Goal: Complete application form: Complete application form

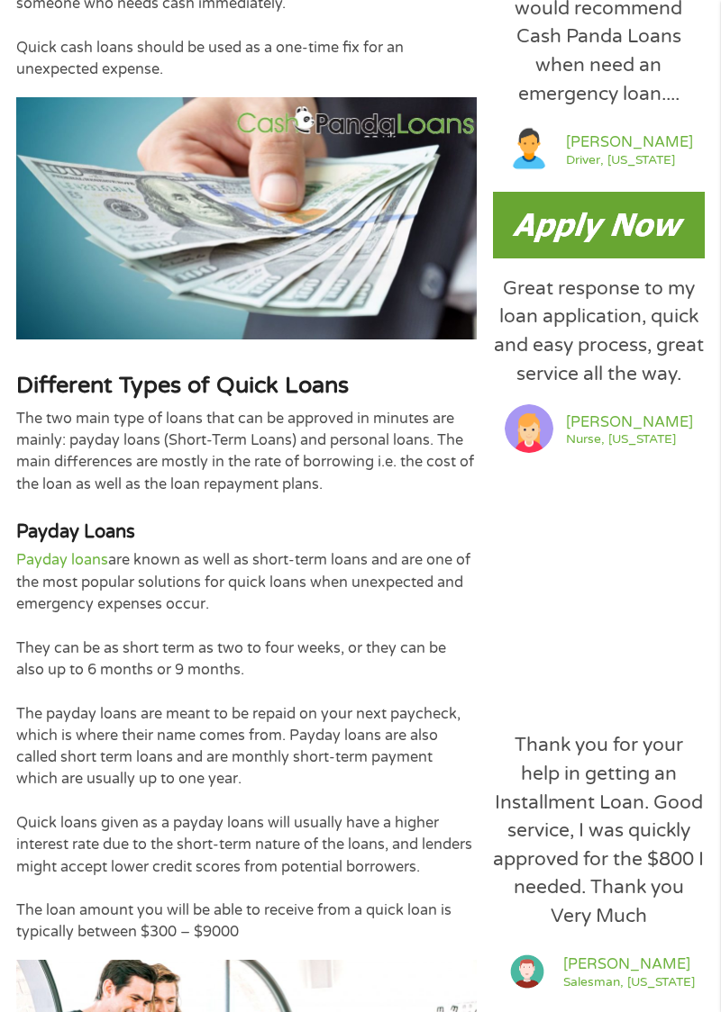
scroll to position [1022, 0]
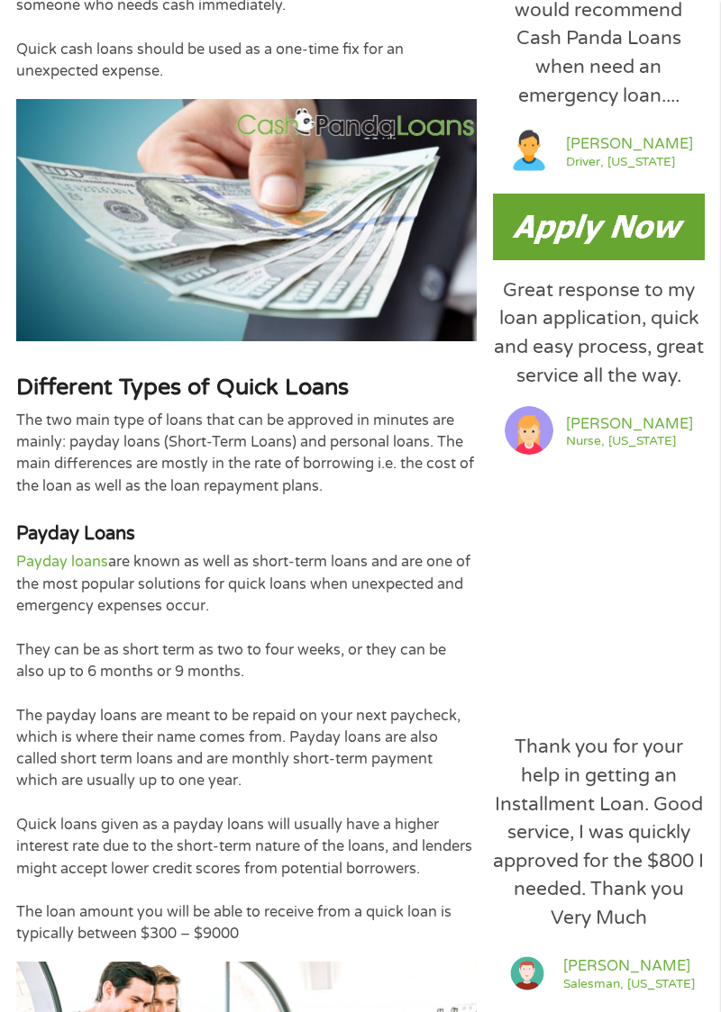
click at [601, 214] on img at bounding box center [598, 227] width 211 height 66
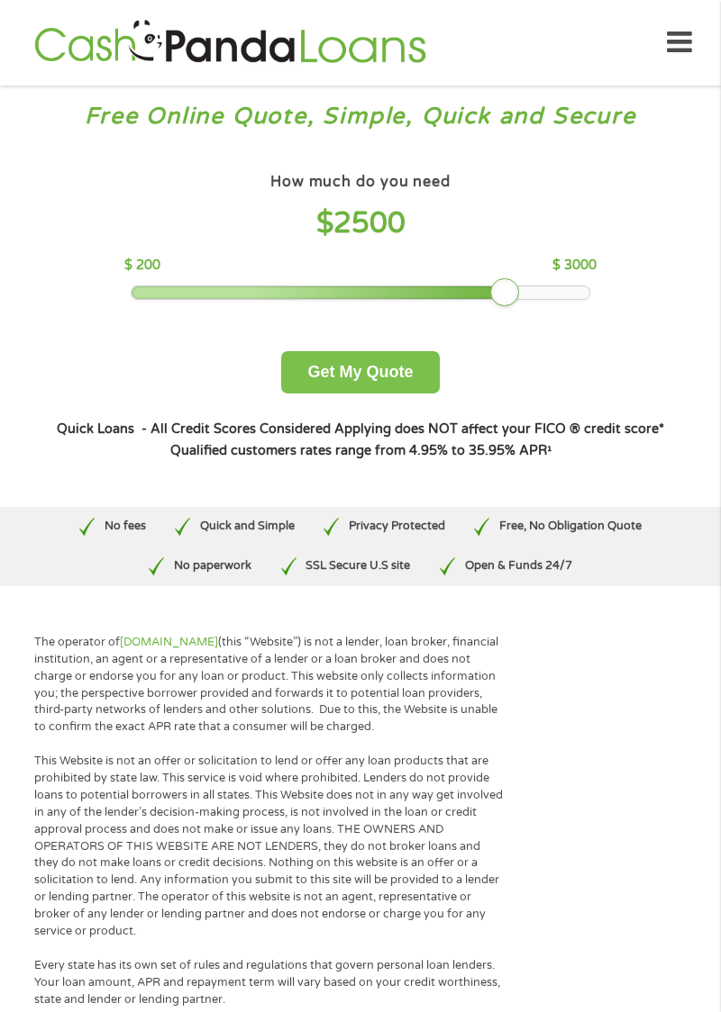
click at [379, 367] on button "Get My Quote" at bounding box center [360, 372] width 158 height 42
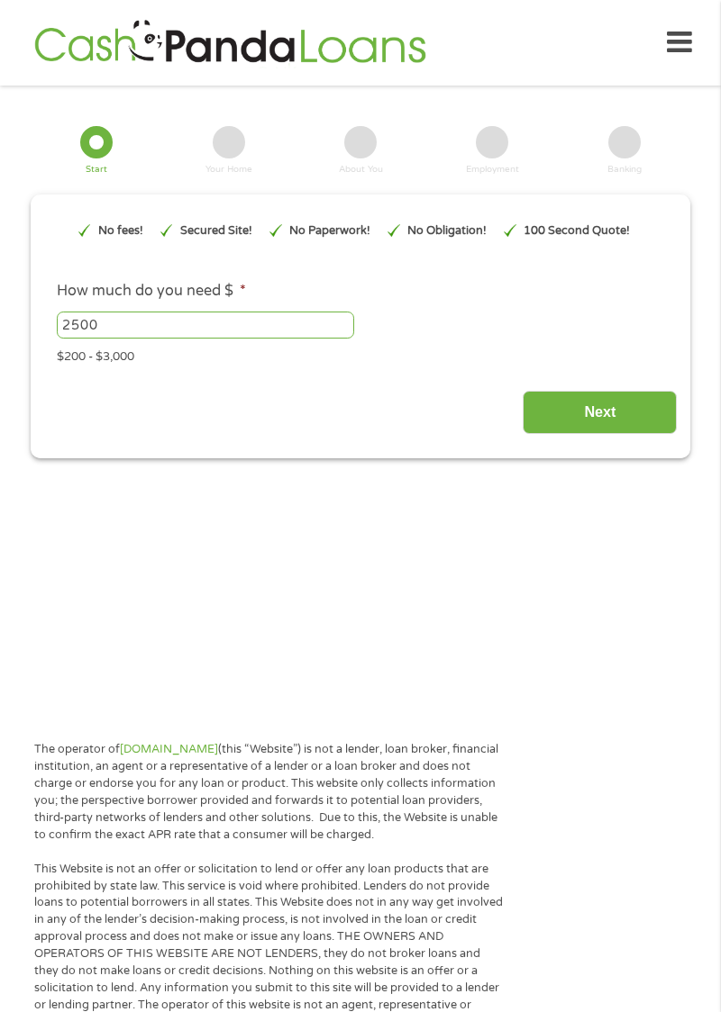
type input "EAIaIQobChMItYeEvpyQkAMVJmJHAR0NnQrbEAAYASAAEgLAEfD_BwE"
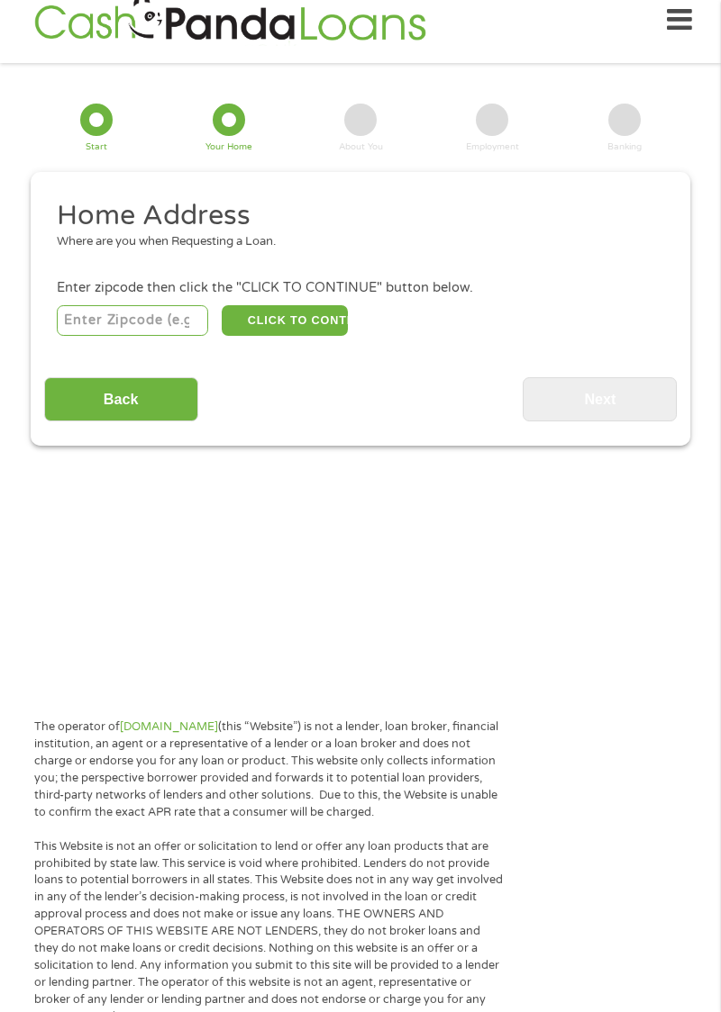
click at [144, 315] on input "number" at bounding box center [133, 320] width 152 height 31
type input "29910"
click at [290, 324] on button "CLICK TO CONTINUE" at bounding box center [285, 320] width 126 height 31
type input "29910"
type input "Bluffton"
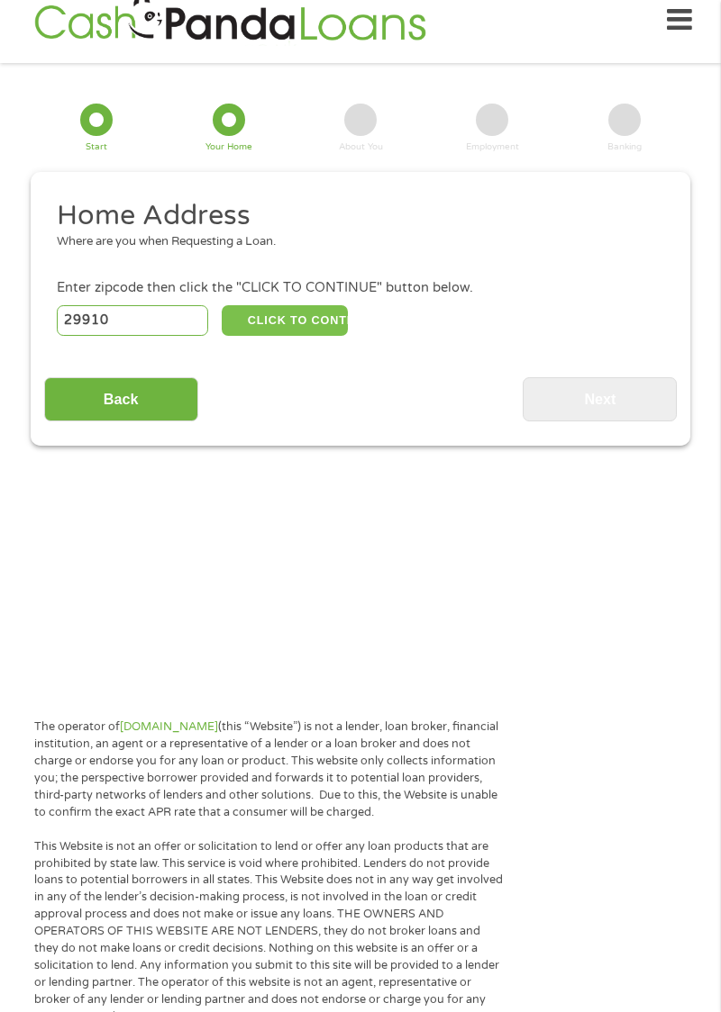
select select "[US_STATE]"
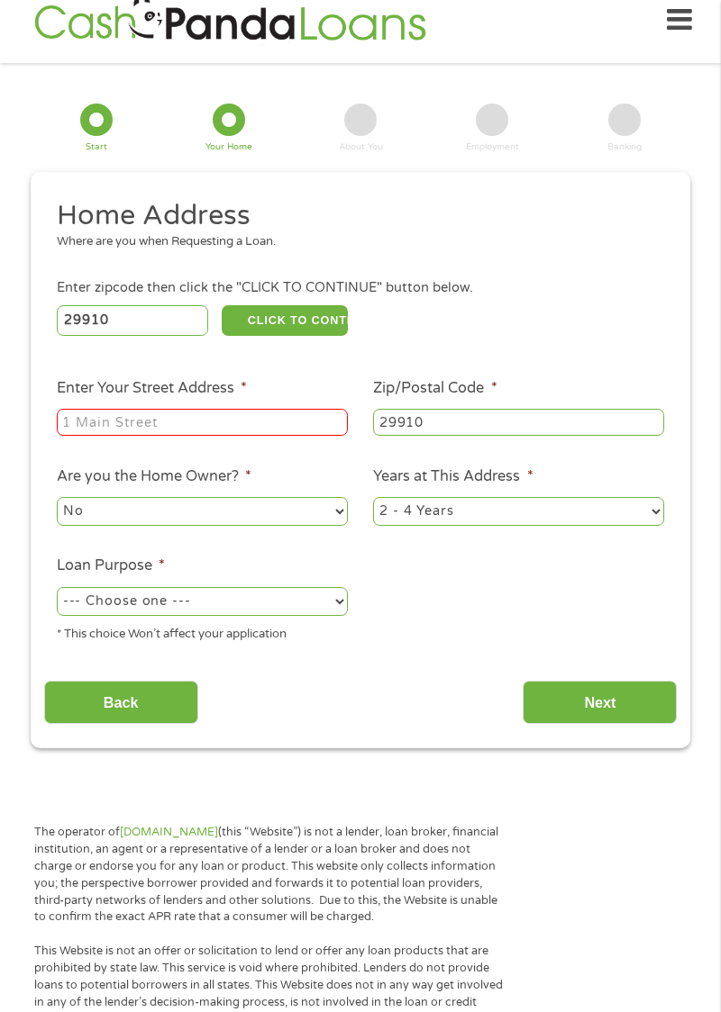
click at [184, 420] on input "Enter Your Street Address *" at bounding box center [202, 422] width 291 height 27
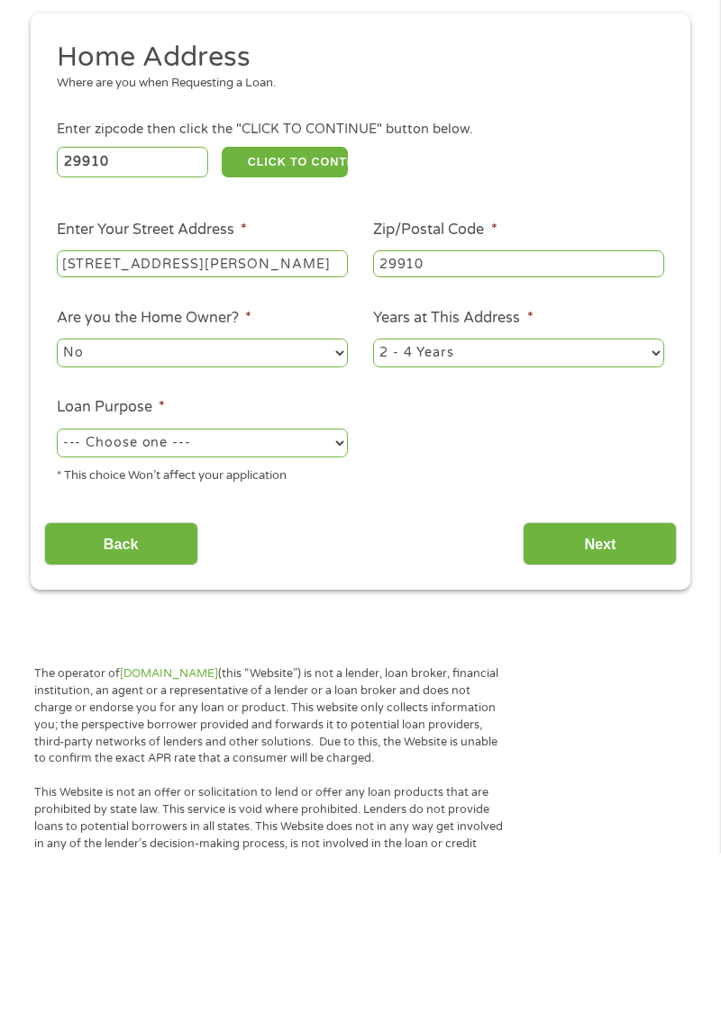
scroll to position [23, 0]
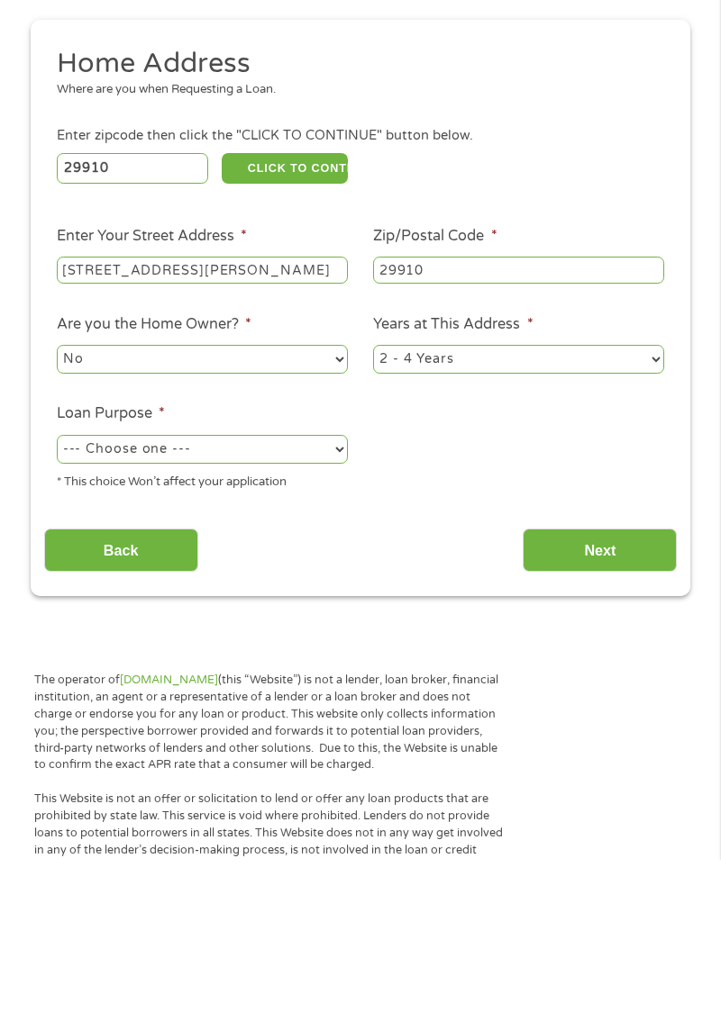
type input "[STREET_ADDRESS][PERSON_NAME]"
click at [298, 603] on select "--- Choose one --- Pay Bills Debt Consolidation Home Improvement Major Purchase…" at bounding box center [202, 601] width 291 height 29
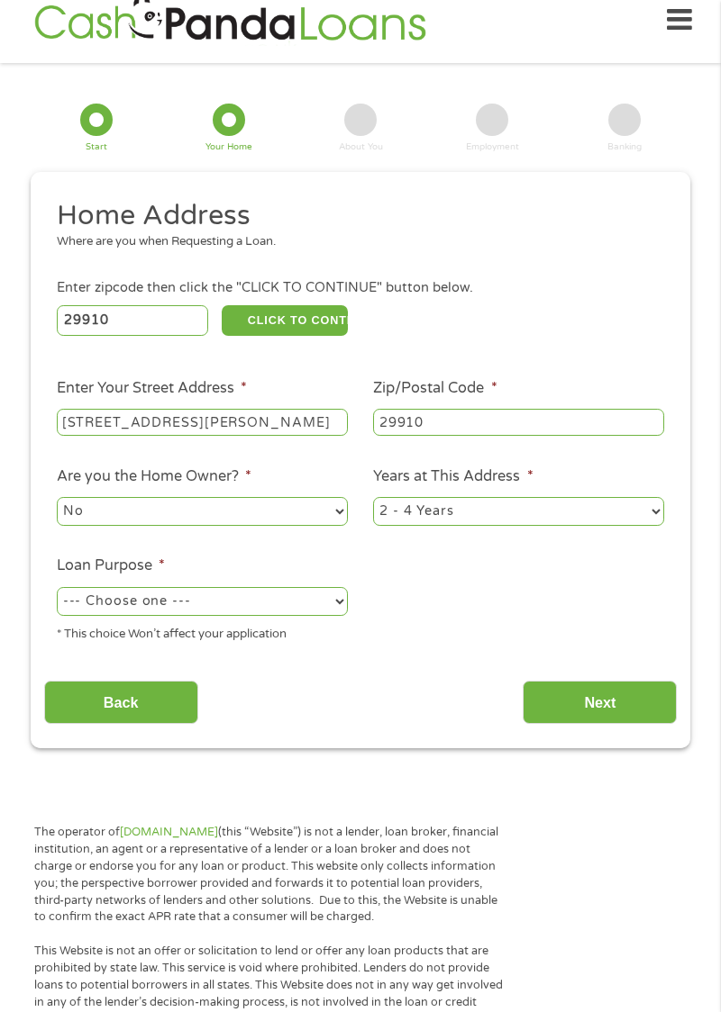
select select "paybills"
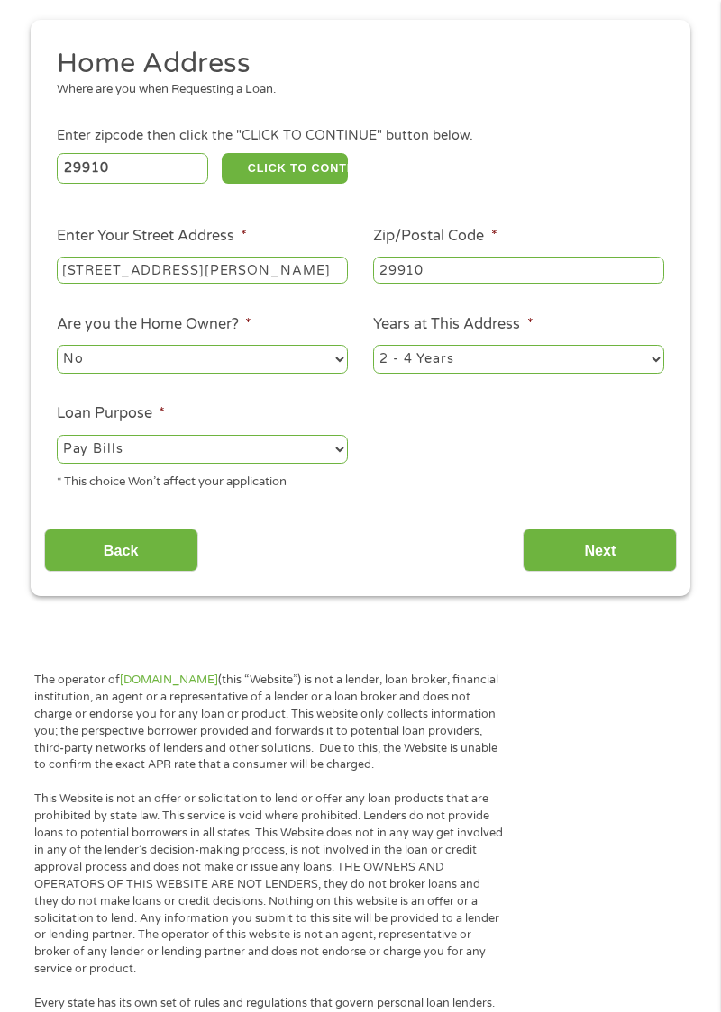
scroll to position [177, 0]
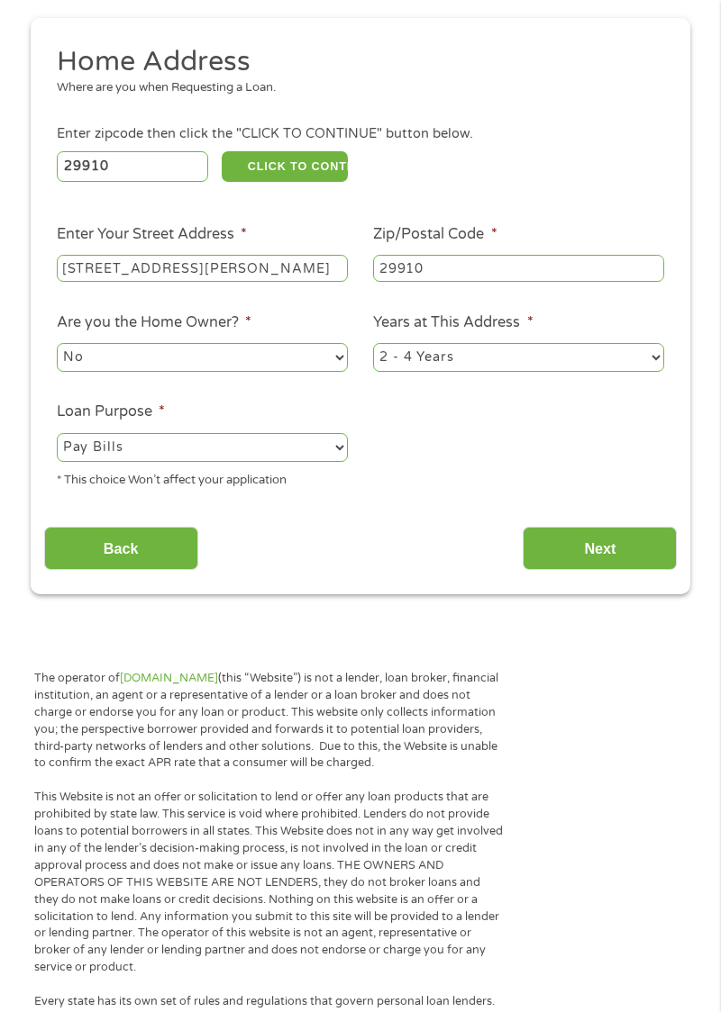
click at [603, 557] on input "Next" at bounding box center [599, 549] width 154 height 44
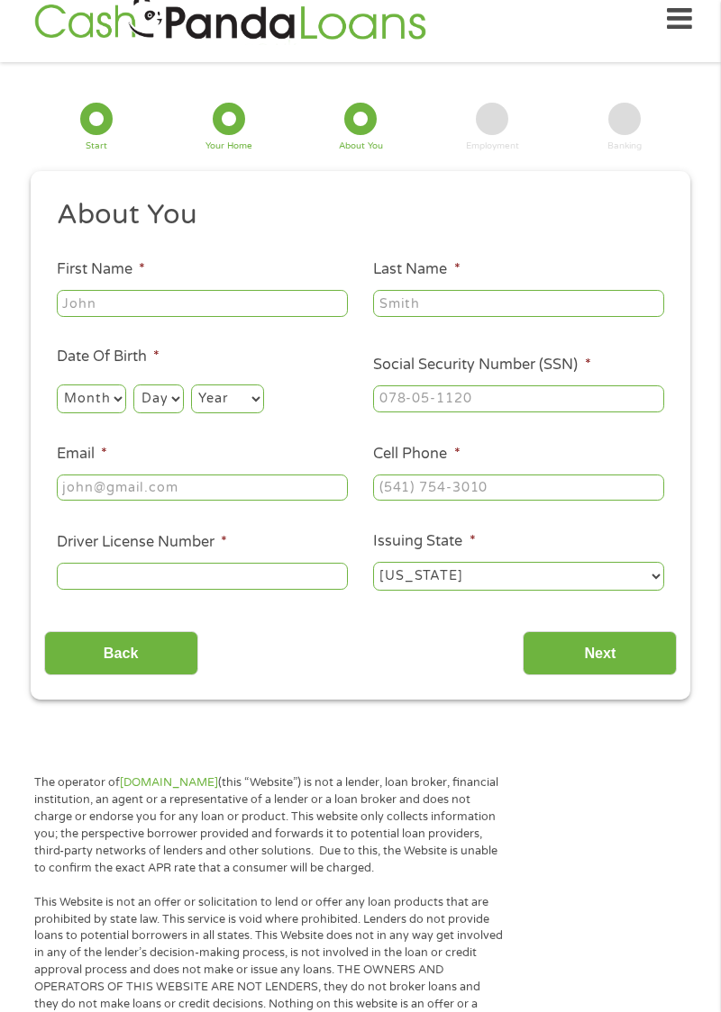
scroll to position [23, 0]
click at [201, 301] on input "First Name *" at bounding box center [202, 304] width 291 height 27
type input "[PERSON_NAME]"
click at [463, 301] on input "Last Name *" at bounding box center [518, 304] width 291 height 27
type input "[PERSON_NAME]"
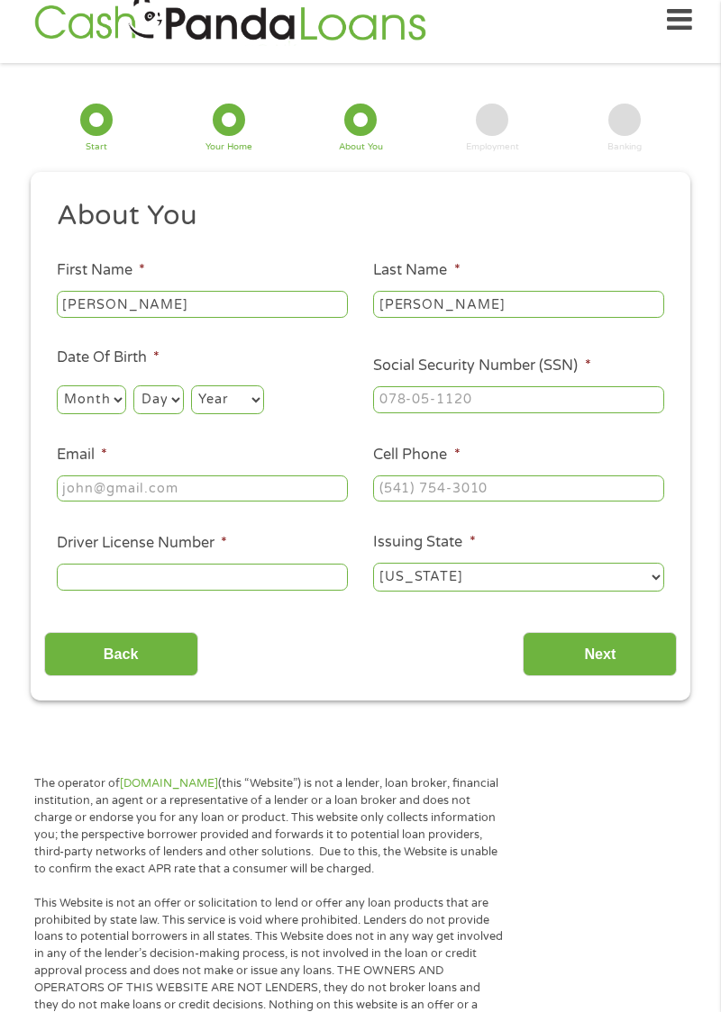
click at [85, 400] on select "Month 1 2 3 4 5 6 7 8 9 10 11 12" at bounding box center [91, 399] width 69 height 29
select select "1"
click at [158, 397] on select "Day 1 2 3 4 5 6 7 8 9 10 11 12 13 14 15 16 17 18 19 20 21 22 23 24 25 26 27 28 …" at bounding box center [158, 399] width 50 height 29
select select "10"
click at [234, 393] on select "Year [DATE] 2006 2005 2004 2003 2002 2001 2000 1999 1998 1997 1996 1995 1994 19…" at bounding box center [227, 399] width 73 height 29
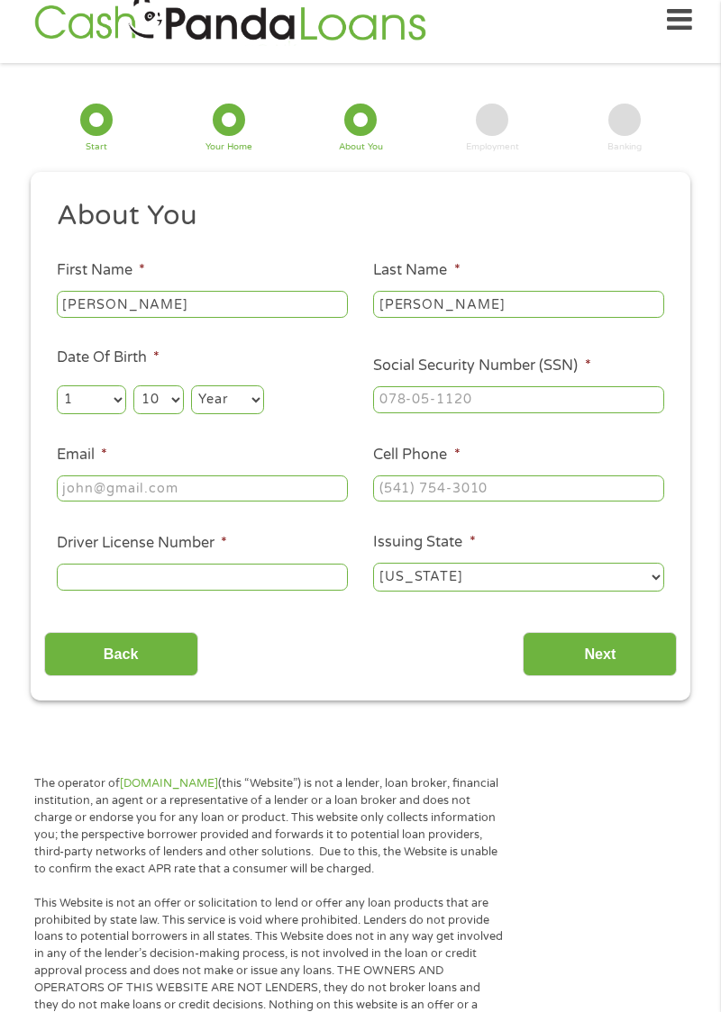
select select "1971"
click at [178, 488] on input "Email *" at bounding box center [202, 489] width 291 height 27
type input "[EMAIL_ADDRESS][DOMAIN_NAME]"
click at [456, 484] on input "Cell Phone *" at bounding box center [518, 489] width 291 height 27
type input "[PHONE_NUMBER]"
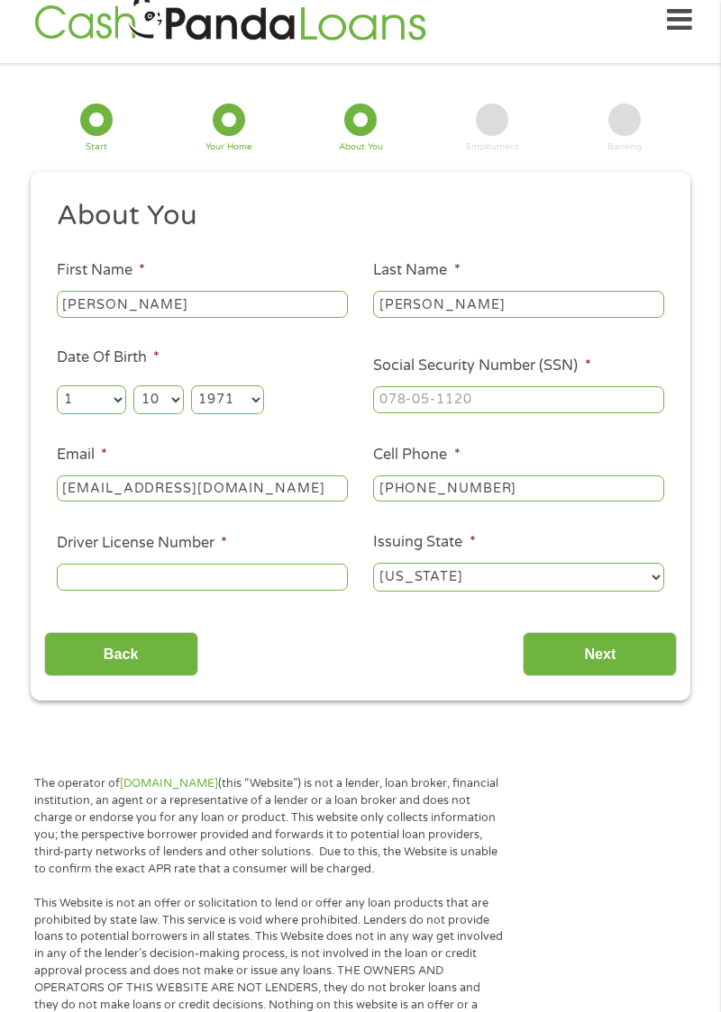
click at [481, 394] on input "Social Security Number (SSN) *" at bounding box center [518, 399] width 291 height 27
type input "731-16-5407"
click at [245, 583] on input "Driver License Number *" at bounding box center [202, 577] width 291 height 27
type input "102158980"
click at [601, 660] on input "Next" at bounding box center [599, 654] width 154 height 44
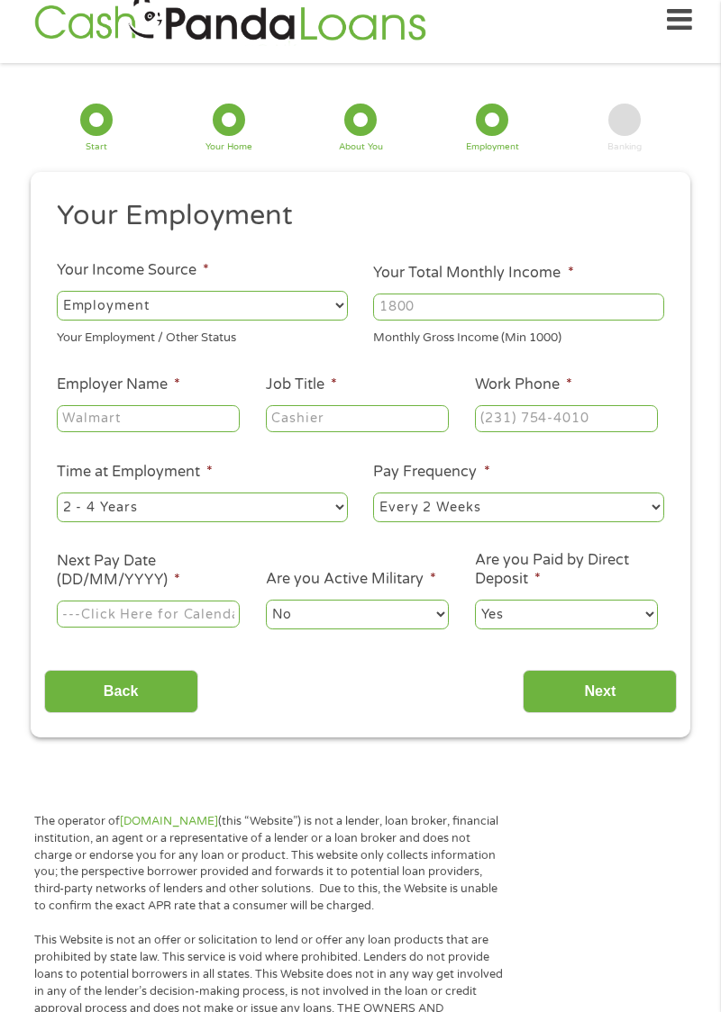
scroll to position [0, 0]
click at [300, 306] on select "--- Choose one --- Employment [DEMOGRAPHIC_DATA] Benefits" at bounding box center [202, 305] width 291 height 29
click at [631, 233] on li "Your Employment" at bounding box center [354, 219] width 620 height 42
click at [142, 414] on input "Employer Name *" at bounding box center [148, 418] width 183 height 27
click at [427, 303] on input "Your Total Monthly Income *" at bounding box center [518, 307] width 291 height 27
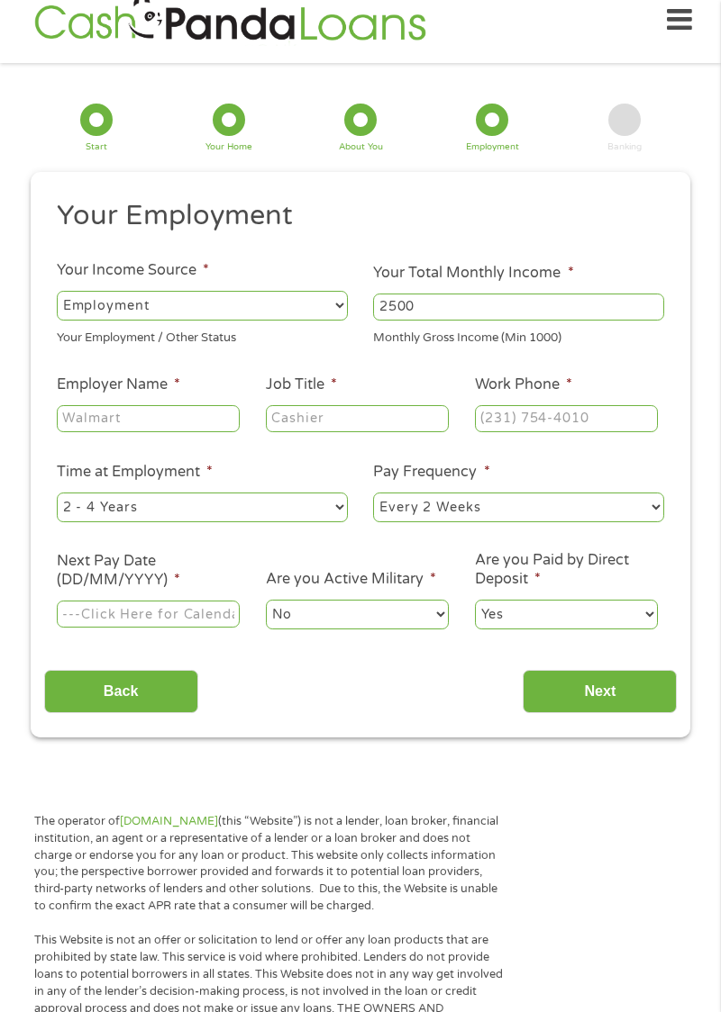
type input "2500"
click at [140, 421] on input "Employer Name *" at bounding box center [148, 418] width 183 height 27
type input "Dollar tree"
click at [340, 413] on input "Job Title *" at bounding box center [357, 418] width 183 height 27
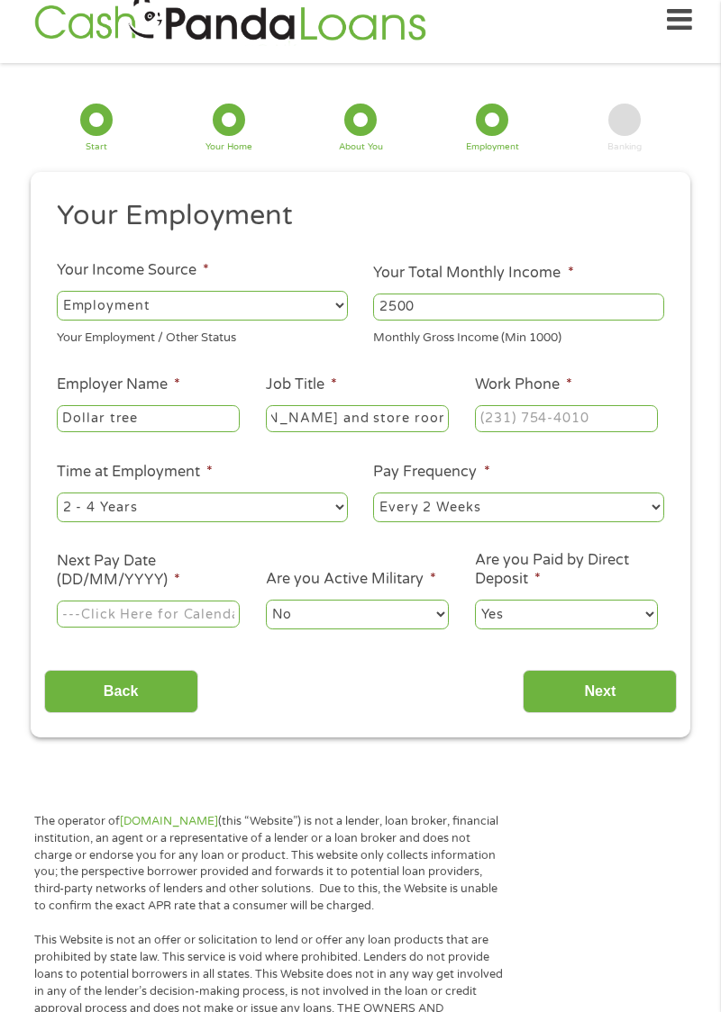
type input "[PERSON_NAME] and store room associate"
click at [539, 420] on input "Work Phone *" at bounding box center [566, 418] width 183 height 27
type input "[PHONE_NUMBER]"
click at [194, 501] on select "--- Choose one --- 1 Year or less 1 - 2 Years 2 - 4 Years Over 4 Years" at bounding box center [202, 507] width 291 height 29
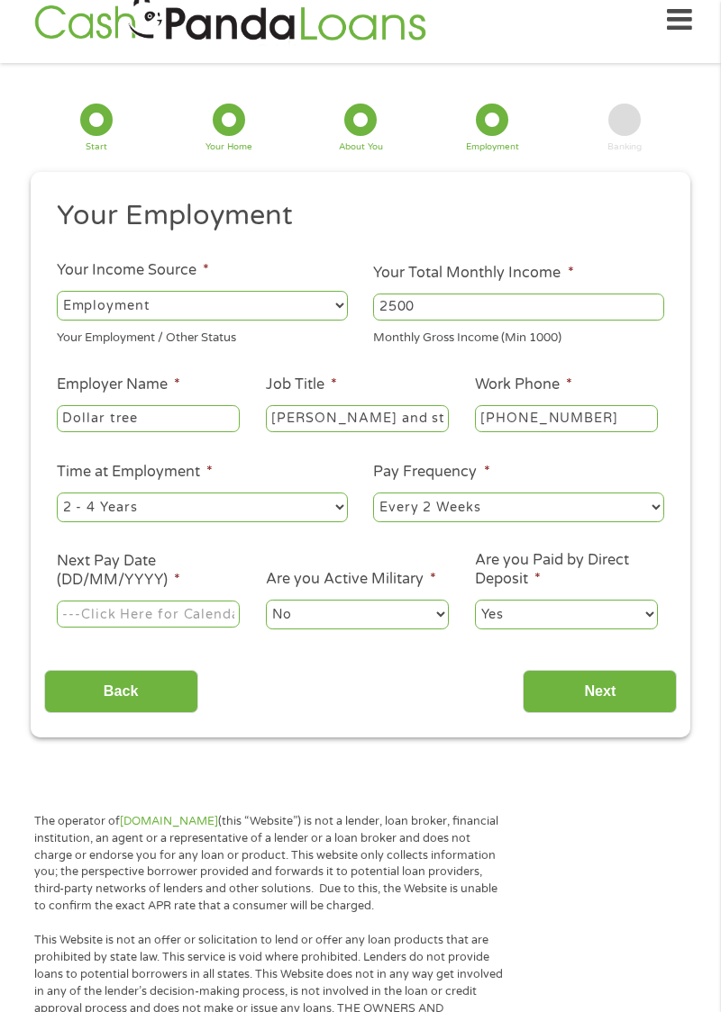
click at [335, 507] on select "--- Choose one --- 1 Year or less 1 - 2 Years 2 - 4 Years Over 4 Years" at bounding box center [202, 507] width 291 height 29
select select "24months"
click at [204, 614] on input "Next Pay Date (DD/MM/YYYY) *" at bounding box center [148, 614] width 183 height 27
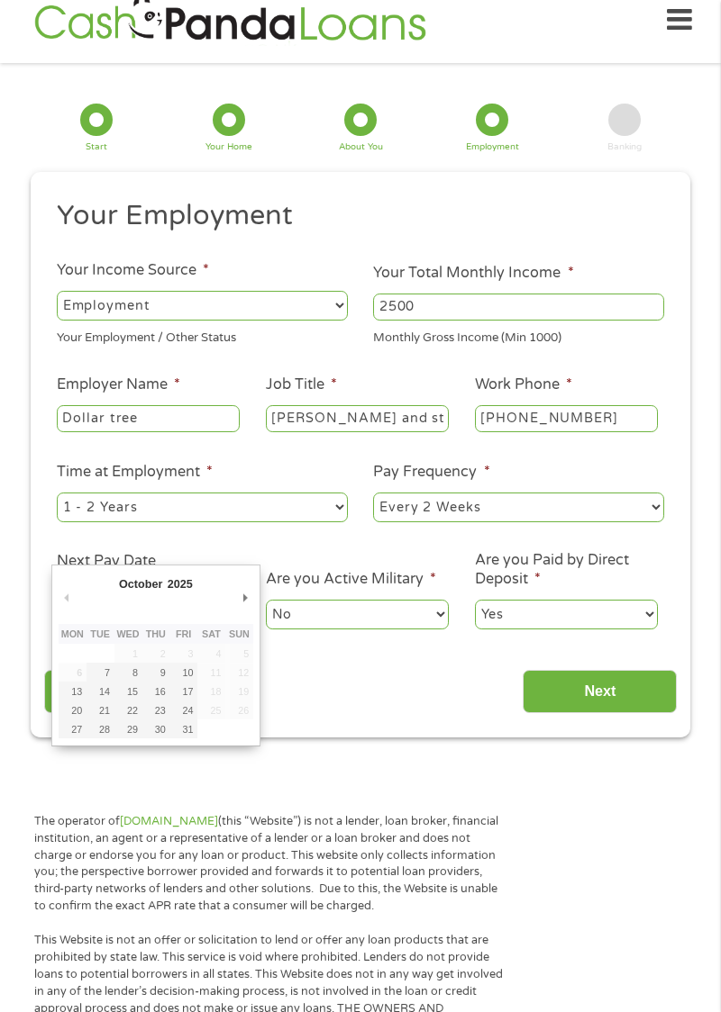
type input "[DATE]"
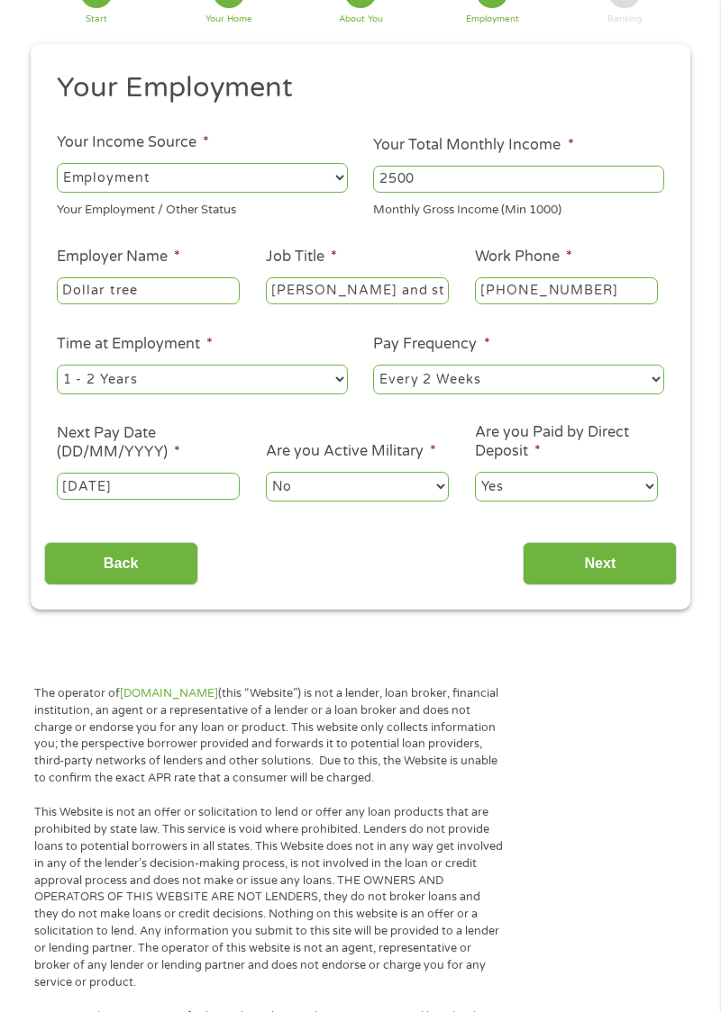
scroll to position [152, 0]
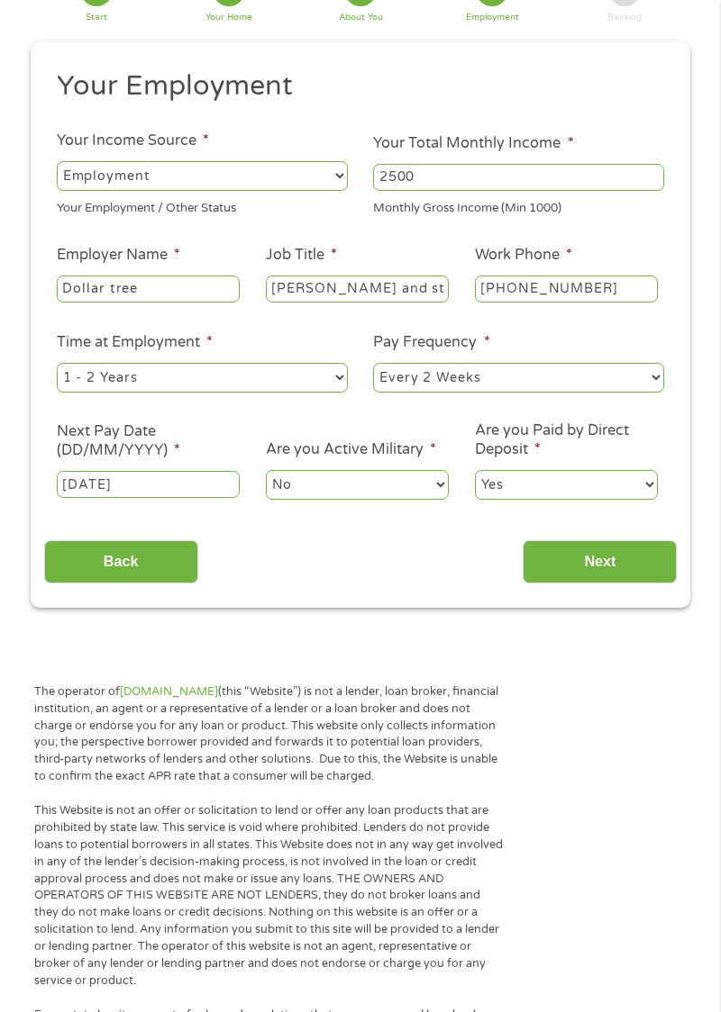
click at [612, 564] on input "Next" at bounding box center [599, 562] width 154 height 44
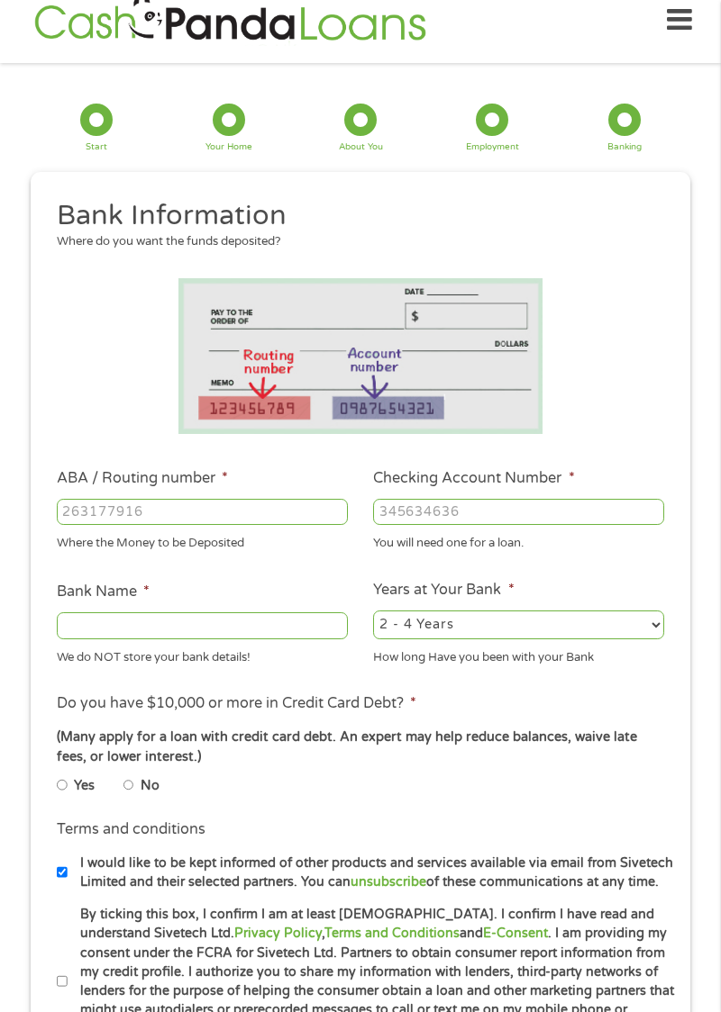
scroll to position [0, 0]
click at [213, 512] on input "ABA / Routing number *" at bounding box center [202, 512] width 291 height 27
type input "053207766"
type input "[PERSON_NAME] FARGO BANK"
type input "053207766"
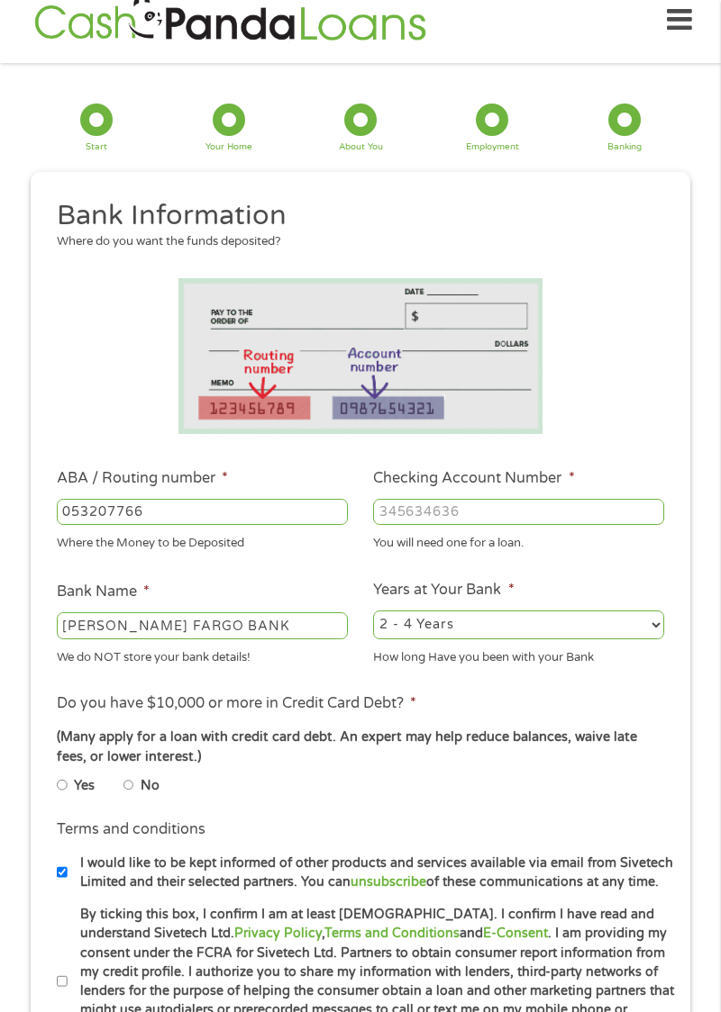
click at [472, 508] on input "Checking Account Number *" at bounding box center [518, 512] width 291 height 27
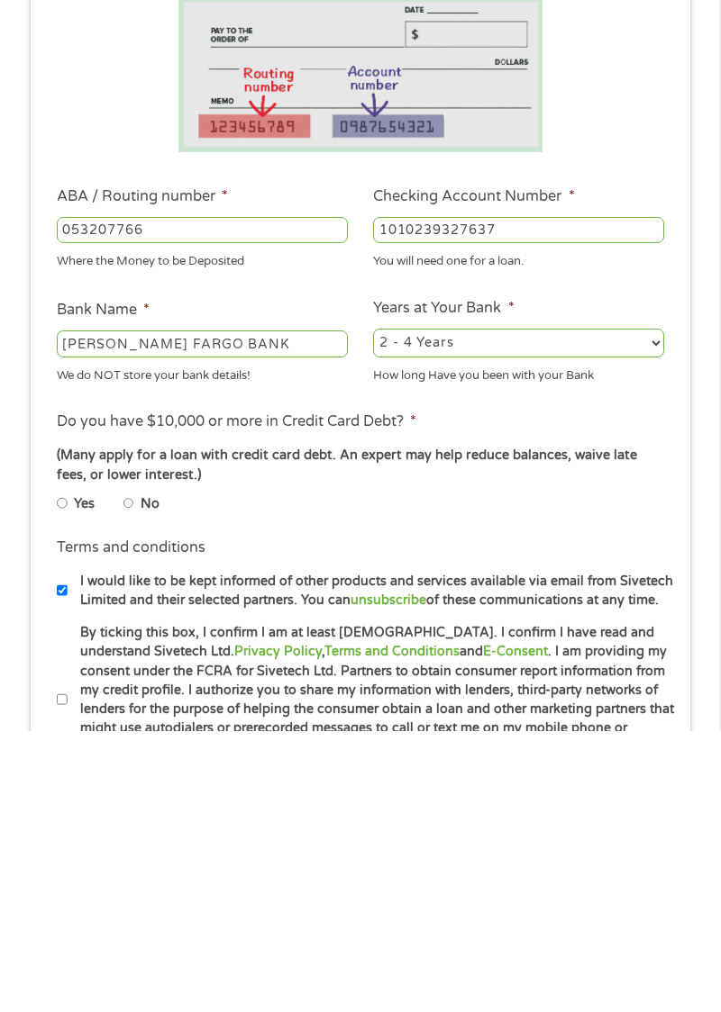
scroll to position [23, 0]
type input "1010239327637"
click at [133, 789] on input "No" at bounding box center [128, 786] width 11 height 22
radio input "true"
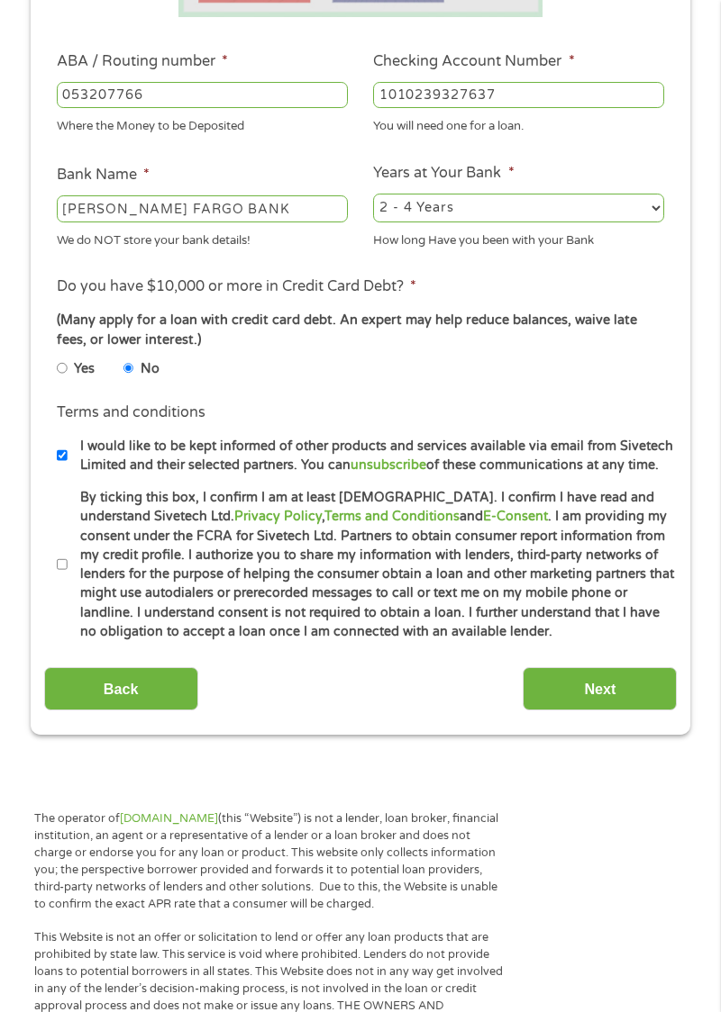
scroll to position [441, 0]
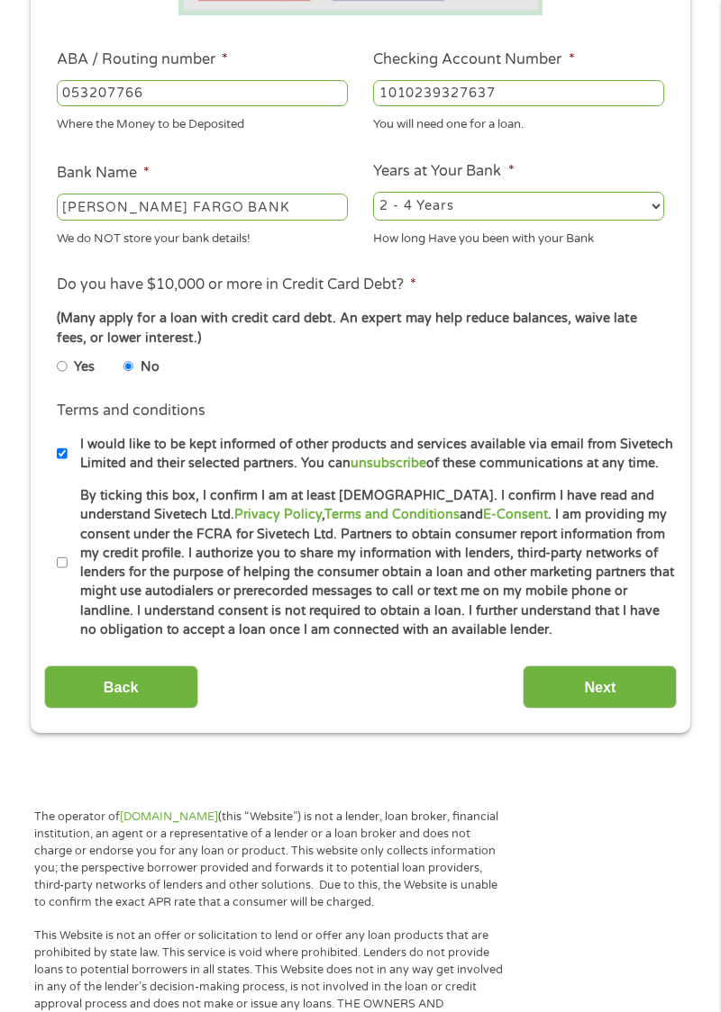
click at [65, 563] on input "By ticking this box, I confirm I am at least [DEMOGRAPHIC_DATA]. I confirm I ha…" at bounding box center [62, 563] width 11 height 22
click at [47, 576] on li "Terms and conditions * By ticking this box, I confirm I am at least [DEMOGRAPHI…" at bounding box center [360, 562] width 633 height 153
click at [67, 559] on input "By ticking this box, I confirm I am at least [DEMOGRAPHIC_DATA]. I confirm I ha…" at bounding box center [62, 563] width 11 height 22
checkbox input "false"
click at [58, 451] on input "I would like to be kept informed of other products and services available via e…" at bounding box center [62, 454] width 11 height 22
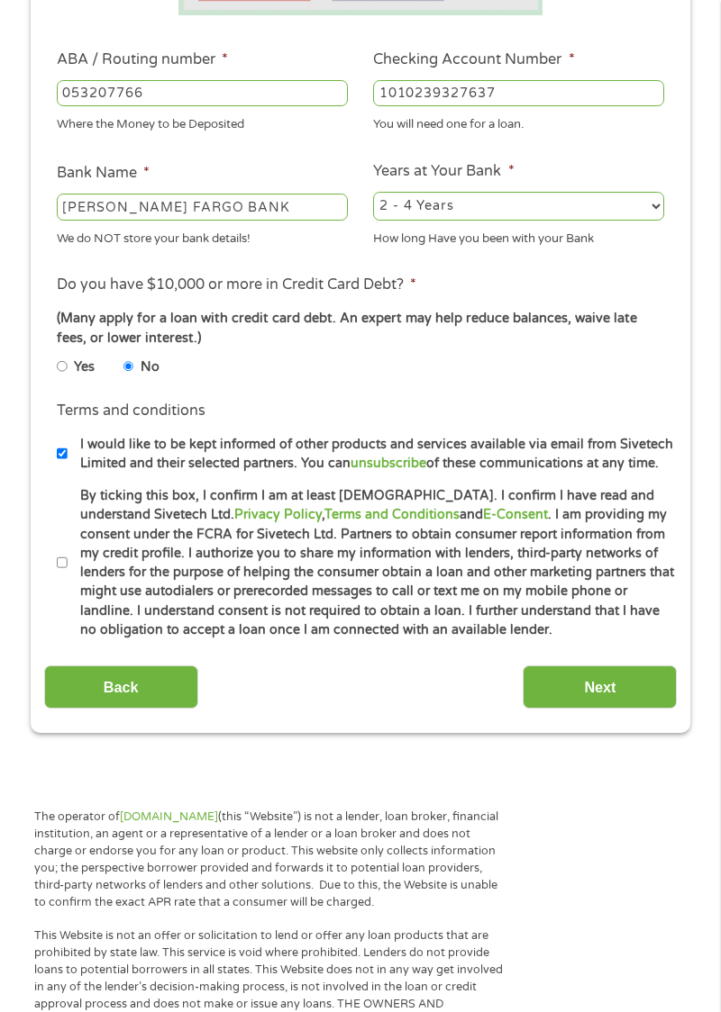
checkbox input "false"
click at [603, 693] on input "Next" at bounding box center [599, 688] width 154 height 44
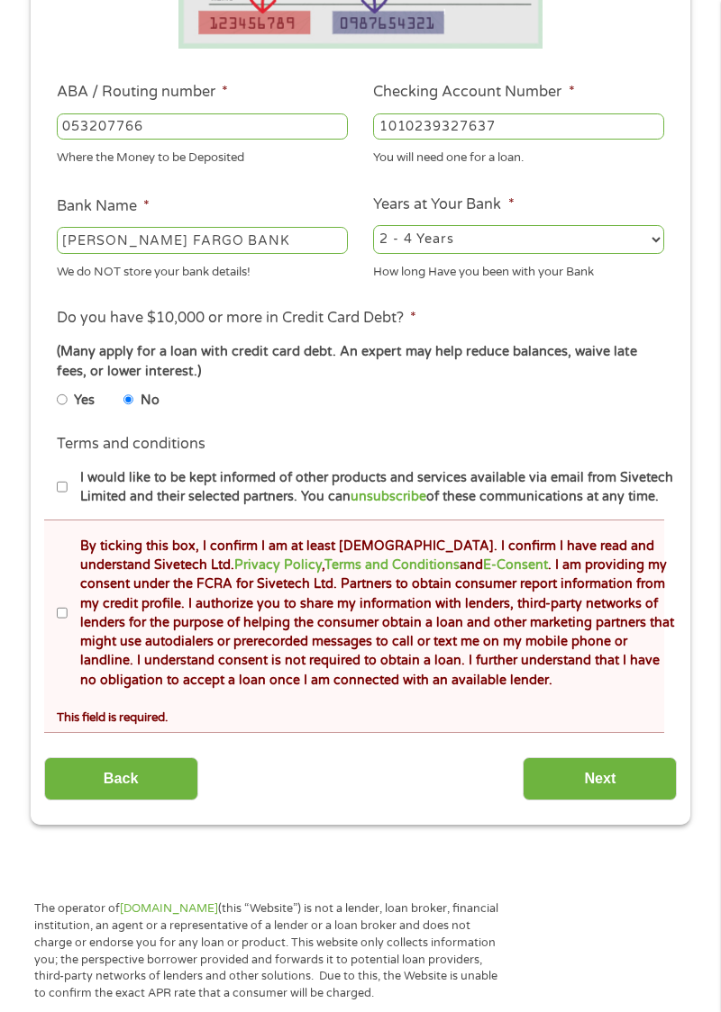
scroll to position [476, 0]
click at [59, 618] on input "By ticking this box, I confirm I am at least [DEMOGRAPHIC_DATA]. I confirm I ha…" at bounding box center [62, 613] width 11 height 22
checkbox input "true"
click at [603, 775] on input "Next" at bounding box center [599, 779] width 154 height 44
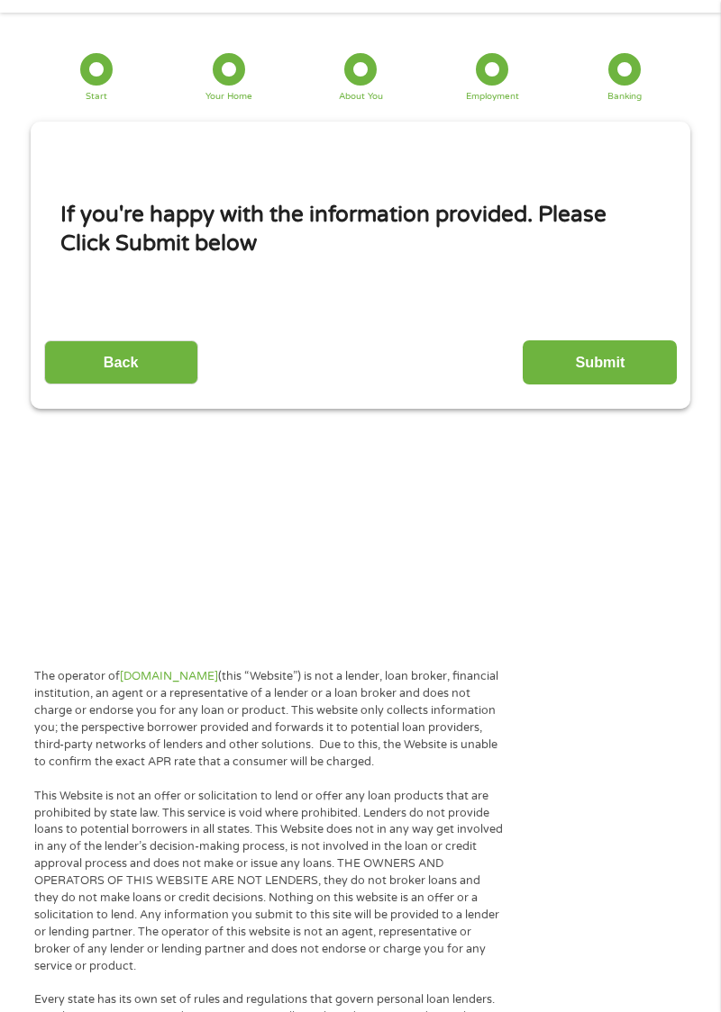
scroll to position [23, 0]
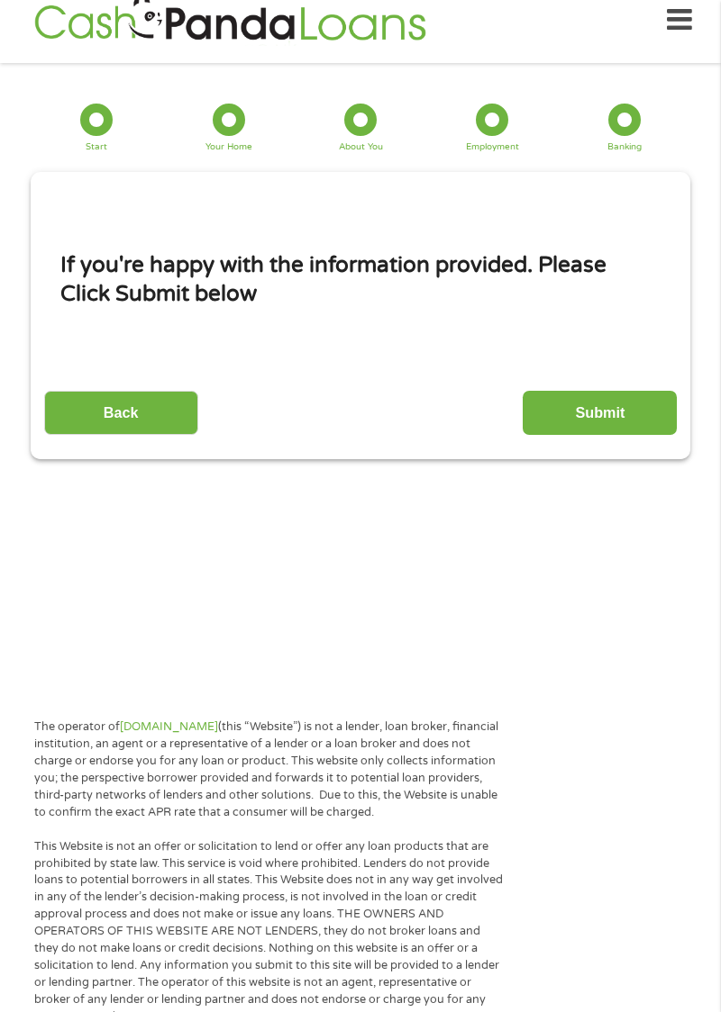
click at [607, 416] on input "Submit" at bounding box center [599, 413] width 154 height 44
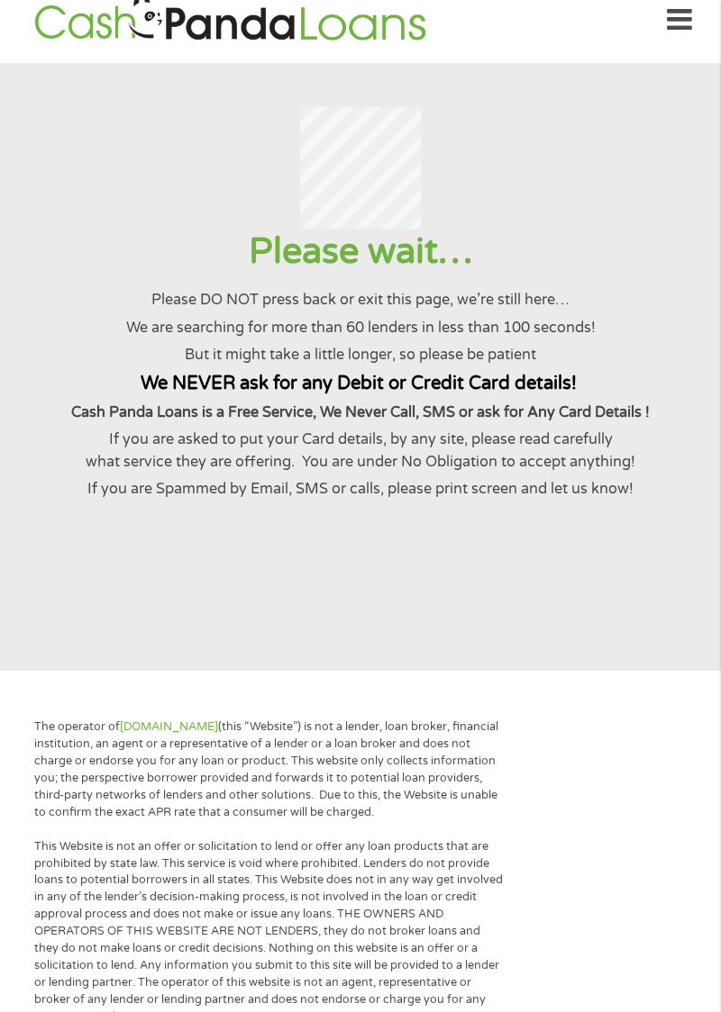
scroll to position [0, 0]
